Goal: Information Seeking & Learning: Learn about a topic

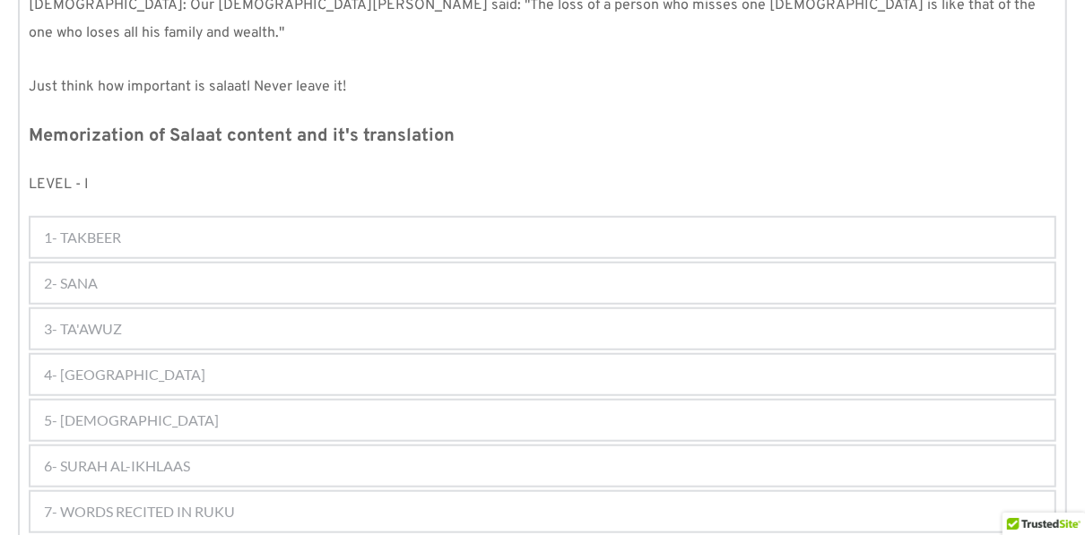
scroll to position [861, 0]
click at [113, 225] on span "1- TAKBEER" at bounding box center [82, 236] width 77 height 22
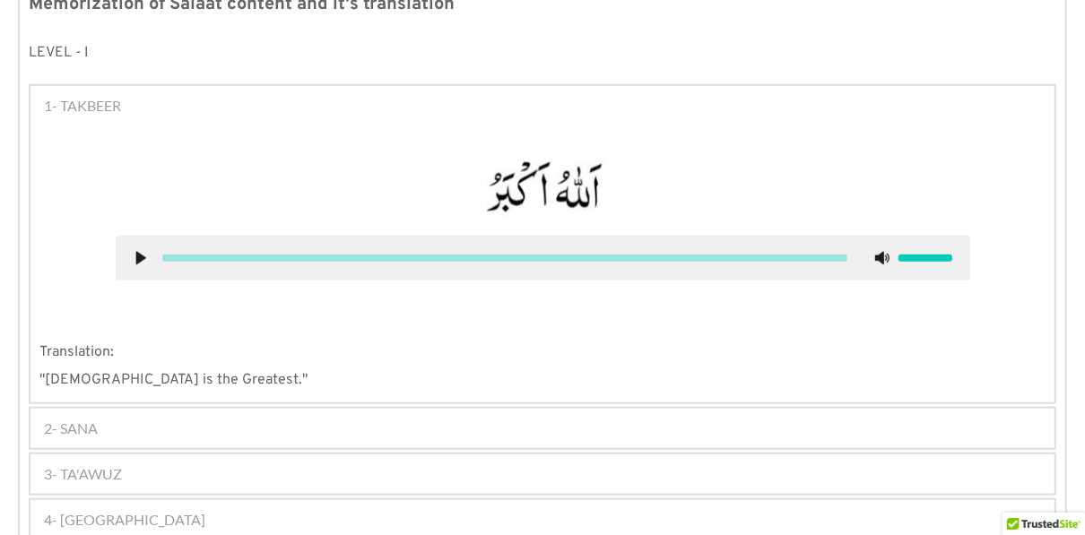
scroll to position [992, 0]
drag, startPoint x: 89, startPoint y: 423, endPoint x: 99, endPoint y: 407, distance: 18.9
click at [99, 408] on div "2- SANA" at bounding box center [542, 427] width 1024 height 39
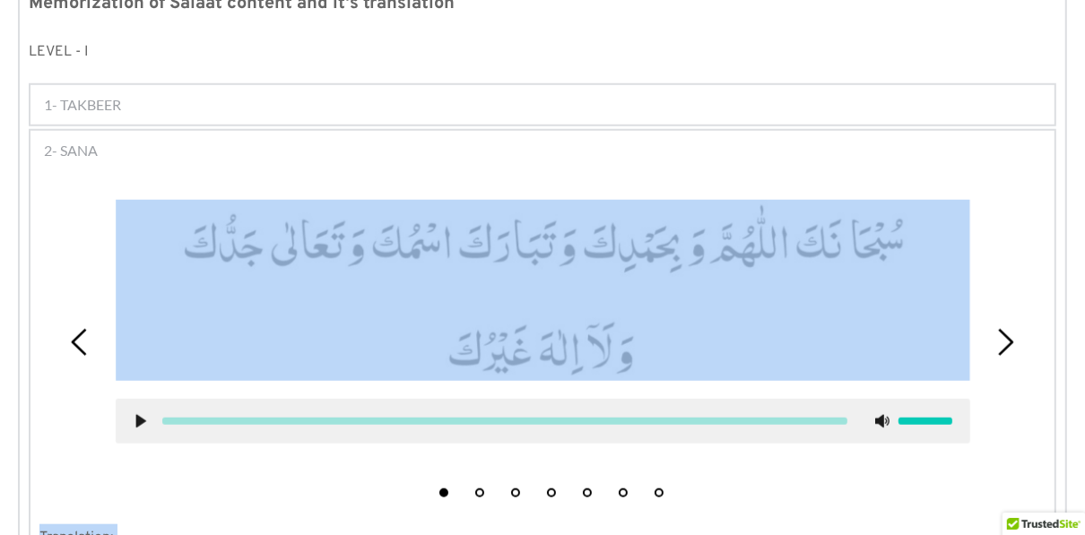
click at [768, 409] on div at bounding box center [543, 421] width 855 height 45
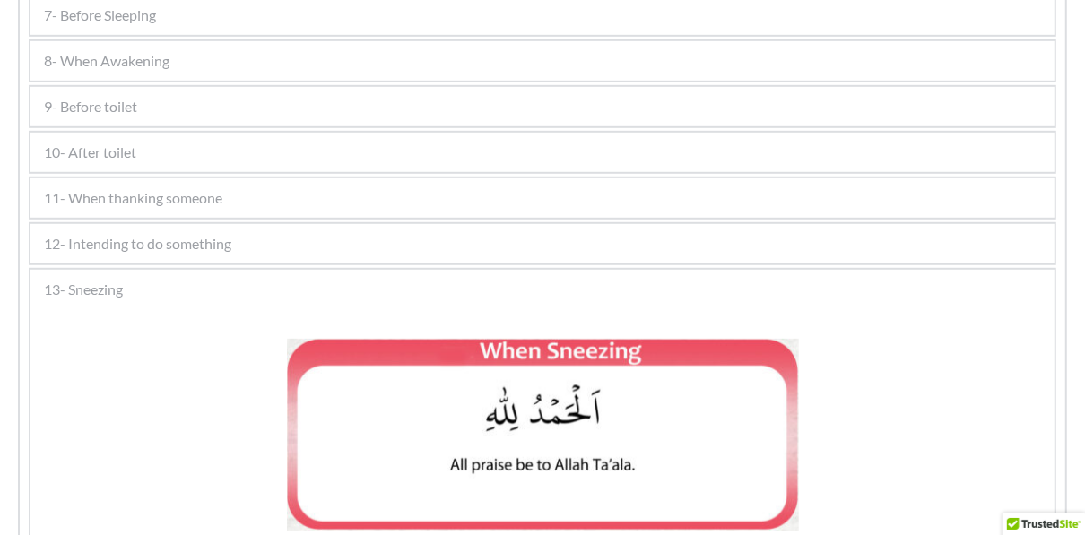
click at [207, 190] on span "11- When thanking someone" at bounding box center [133, 198] width 178 height 22
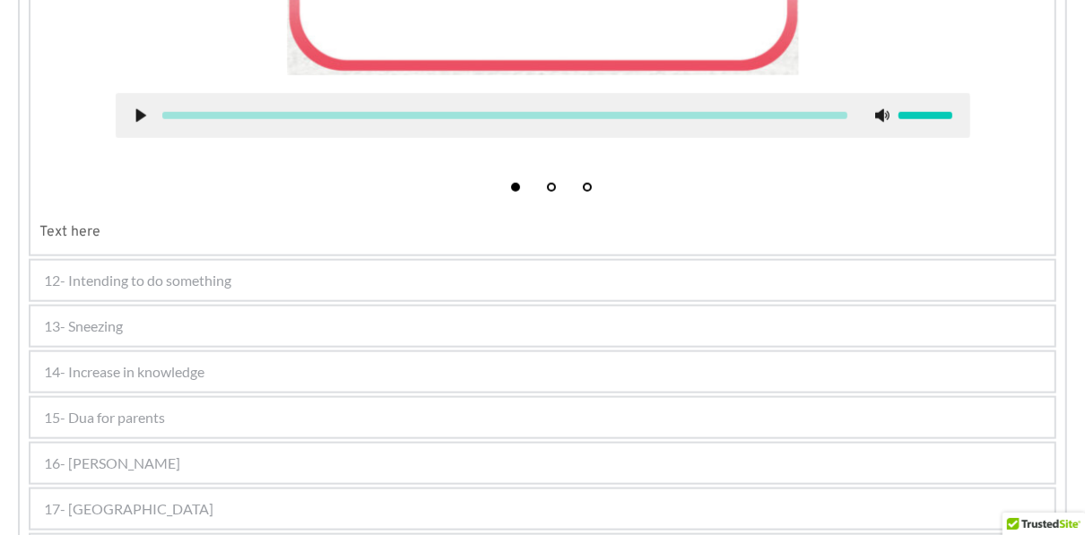
scroll to position [1255, 0]
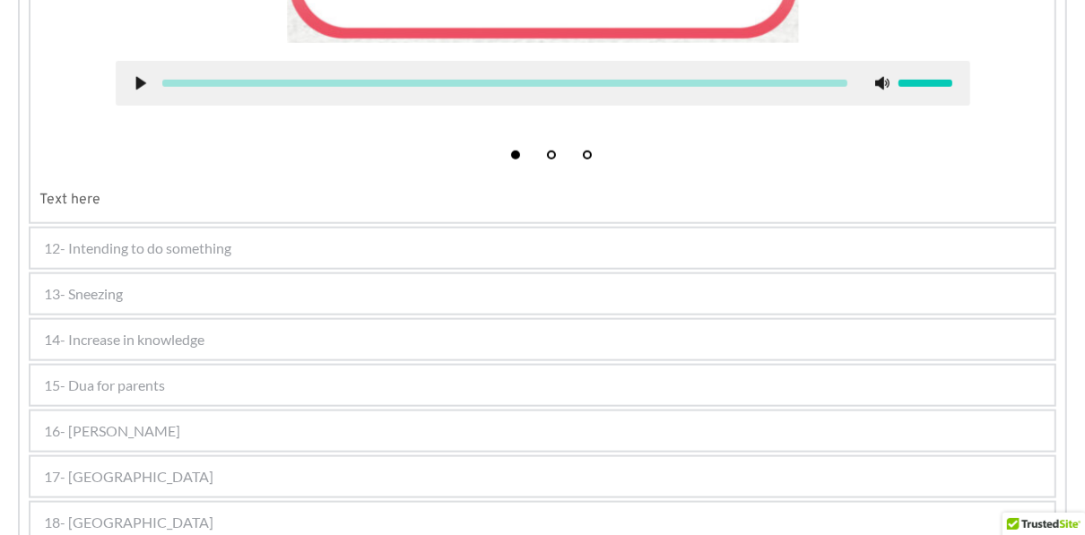
click at [151, 245] on span "12- Intending to do something" at bounding box center [137, 249] width 187 height 22
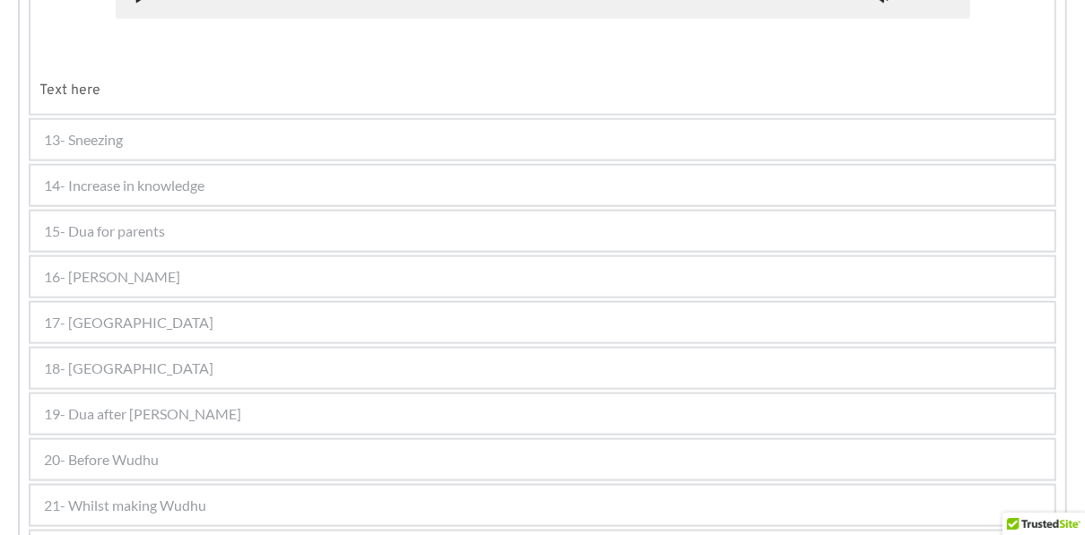
scroll to position [1379, 0]
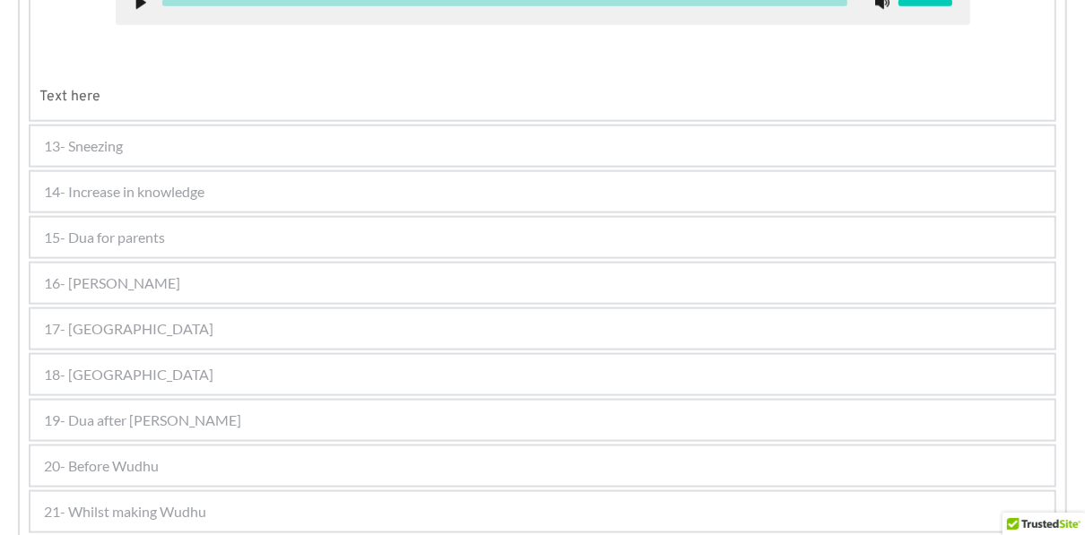
click at [133, 143] on div "13- Sneezing" at bounding box center [542, 145] width 1024 height 39
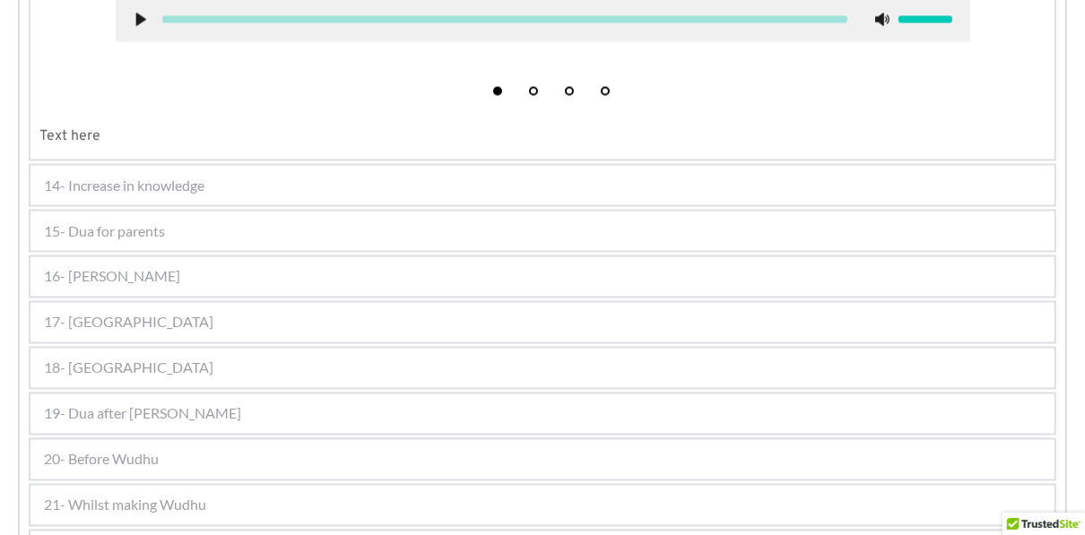
scroll to position [2011, 0]
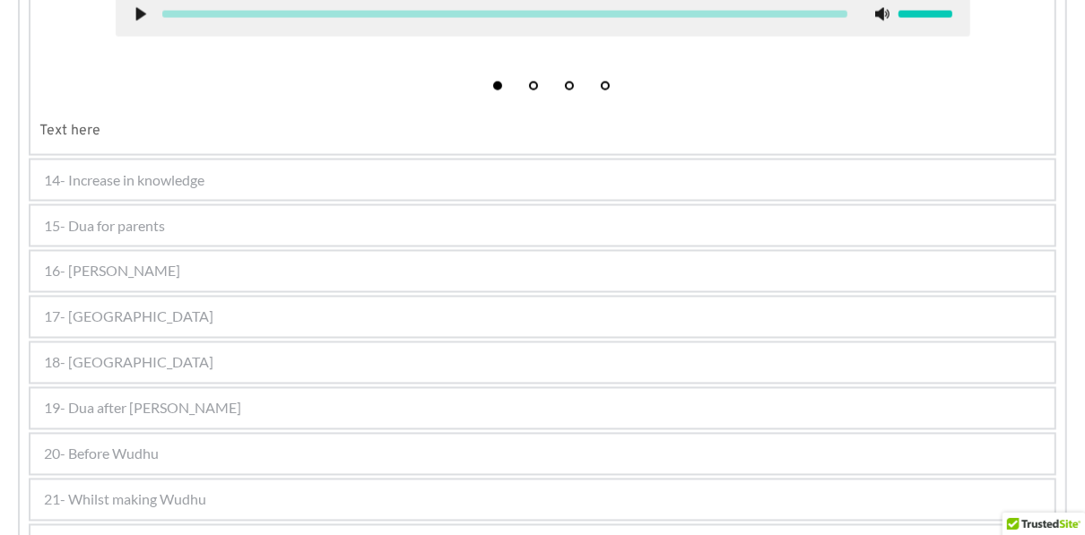
click at [136, 170] on span "14- Increase in knowledge" at bounding box center [124, 181] width 161 height 22
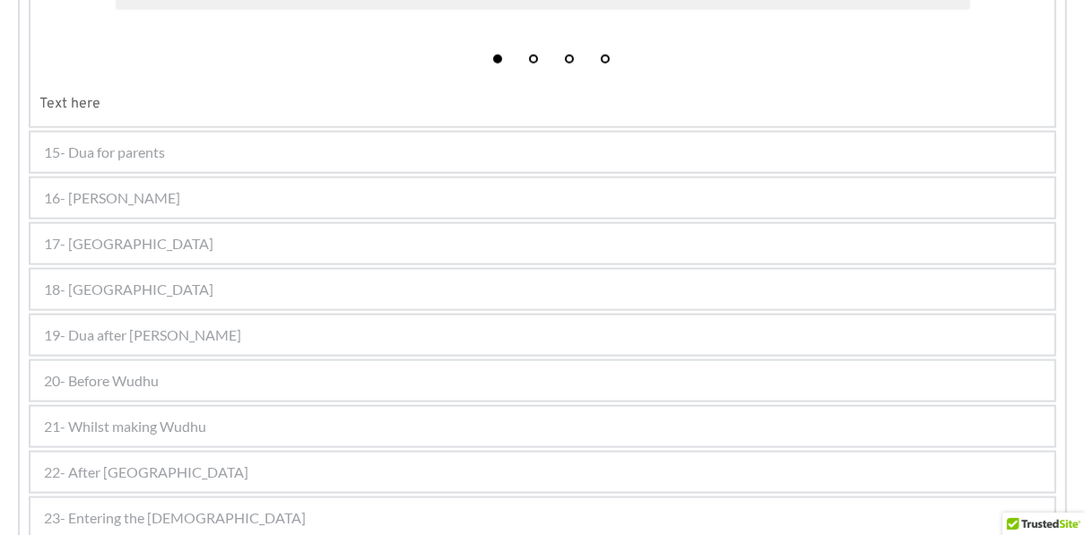
scroll to position [1422, 0]
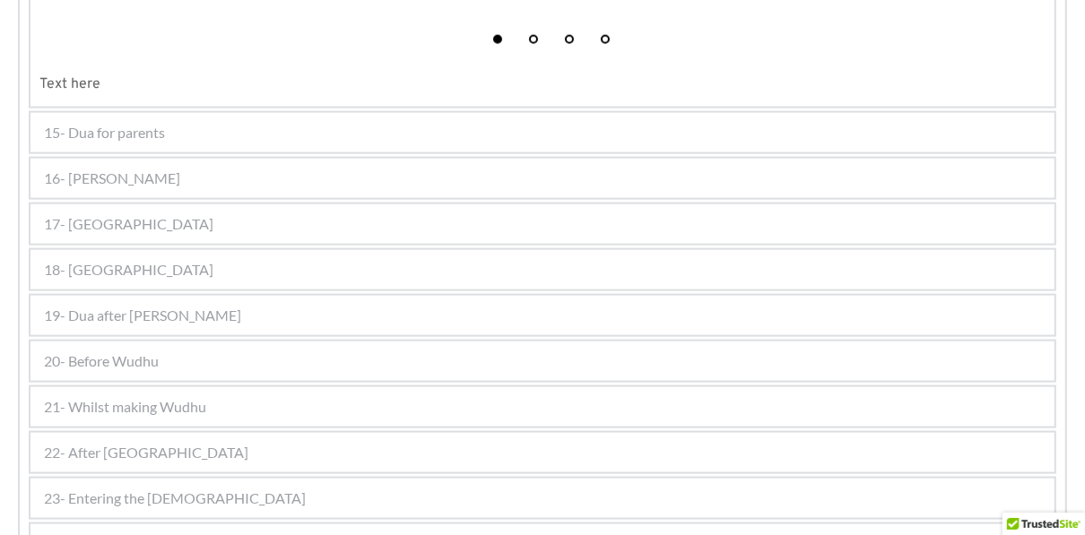
click at [130, 132] on span "15- Dua for parents" at bounding box center [104, 133] width 121 height 22
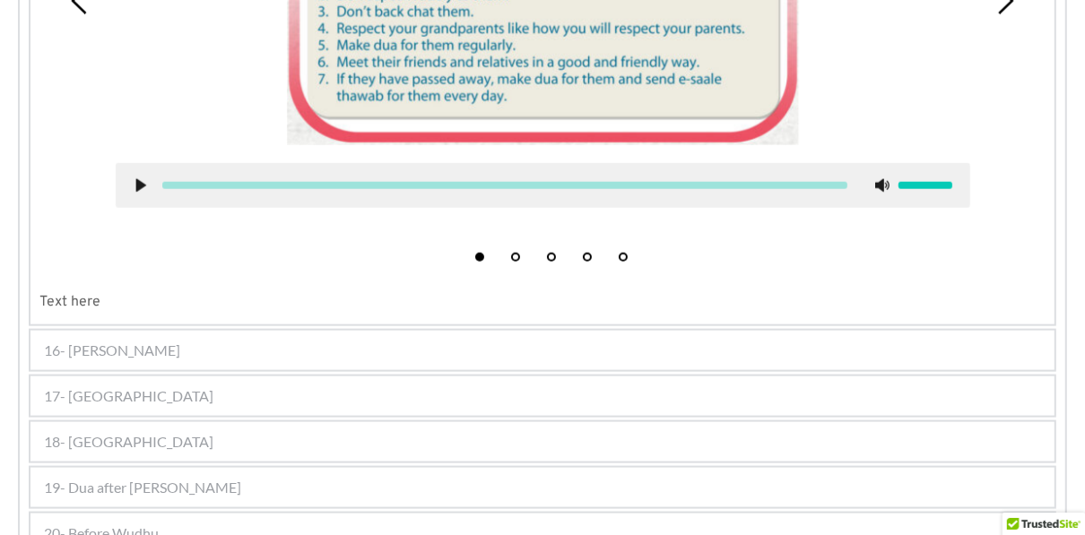
scroll to position [1421, 0]
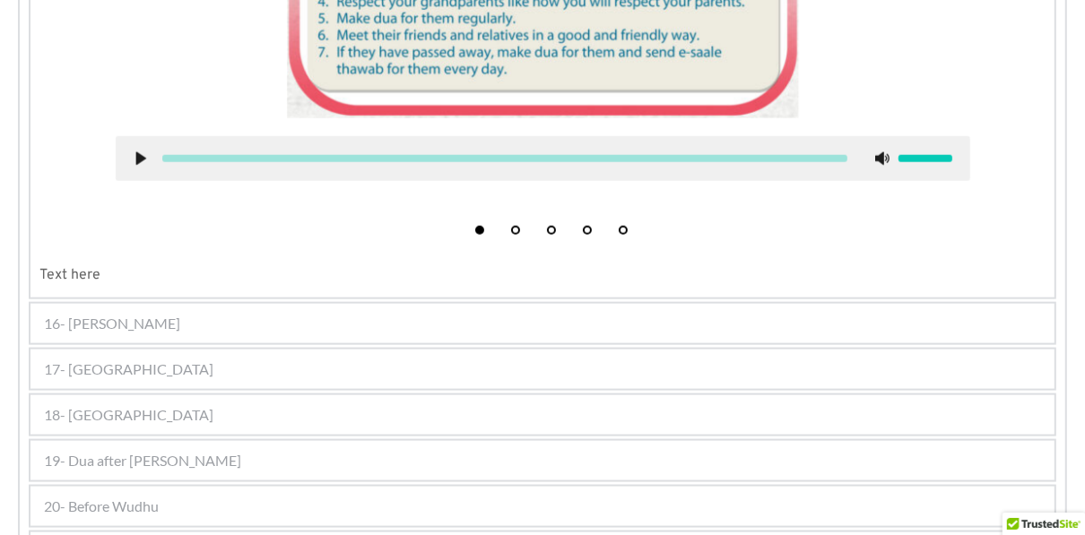
click at [172, 316] on div "16- [PERSON_NAME]" at bounding box center [542, 323] width 1024 height 39
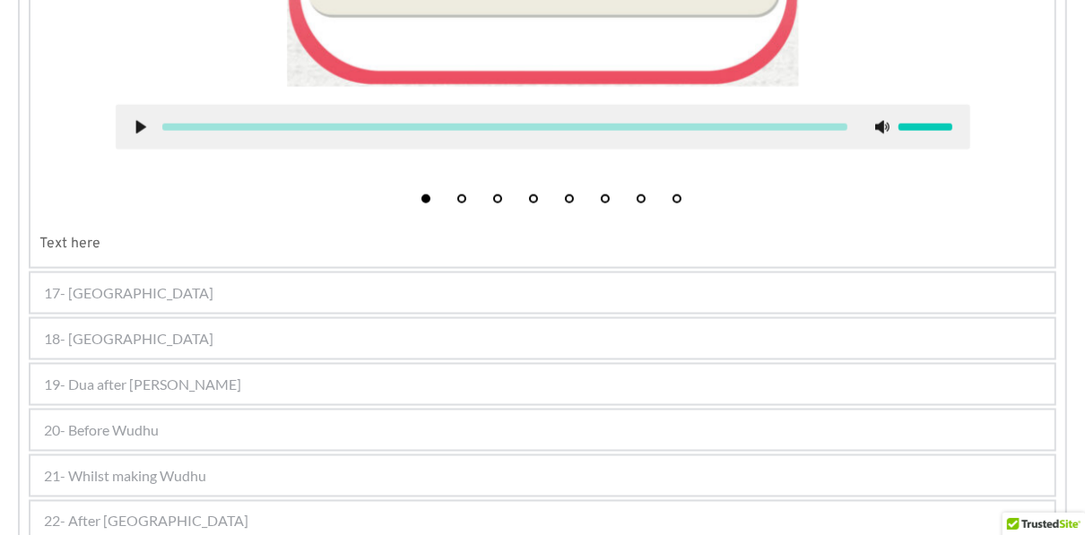
scroll to position [1956, 0]
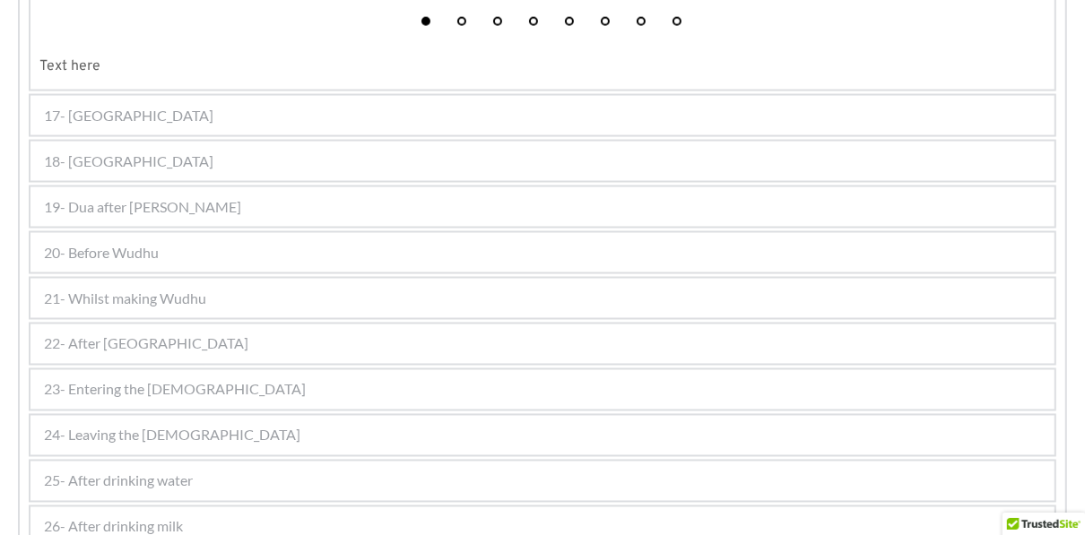
click at [154, 109] on div "17- [GEOGRAPHIC_DATA]" at bounding box center [542, 115] width 1024 height 39
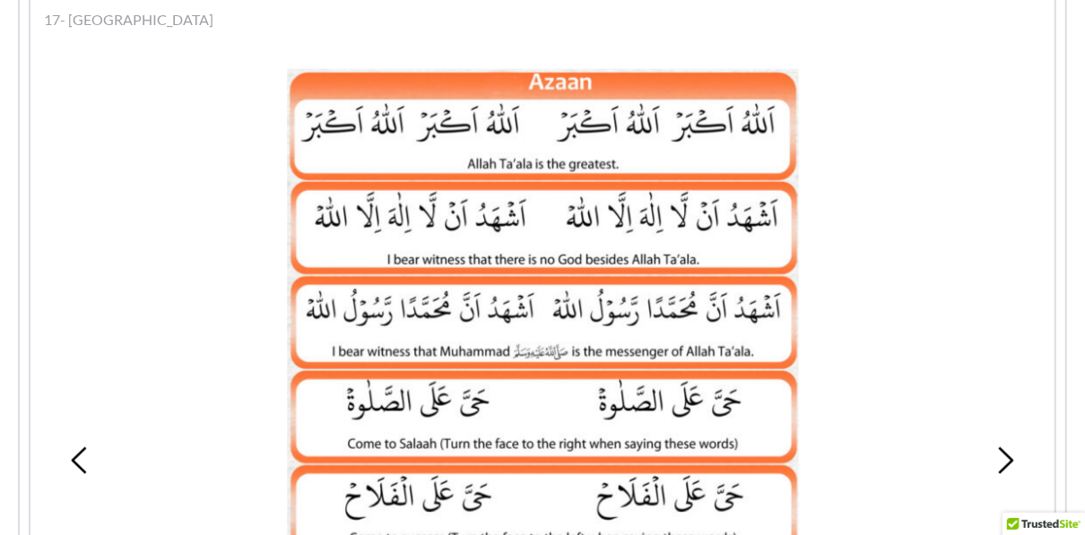
scroll to position [1165, 0]
